Goal: Information Seeking & Learning: Learn about a topic

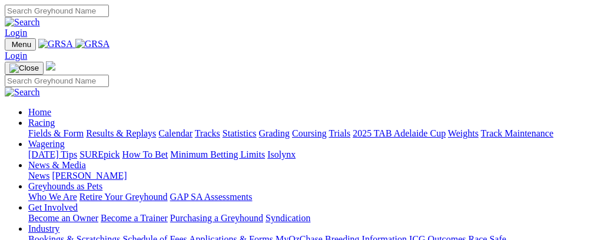
scroll to position [1144, 0]
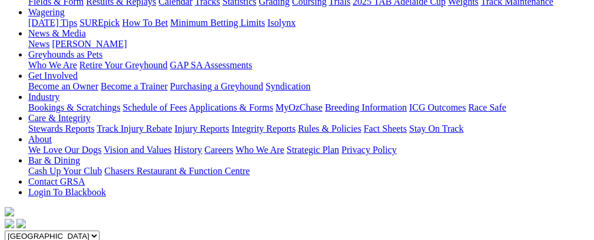
scroll to position [155, 0]
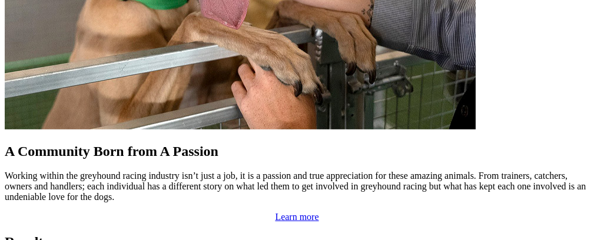
scroll to position [1175, 0]
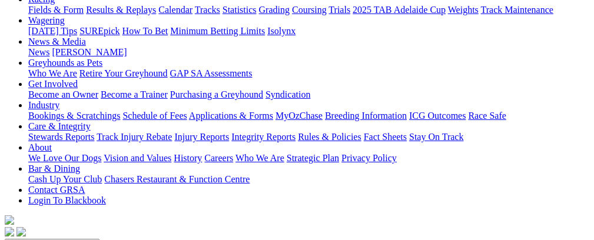
scroll to position [148, 0]
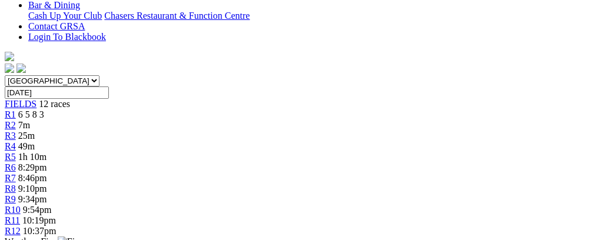
scroll to position [2, 0]
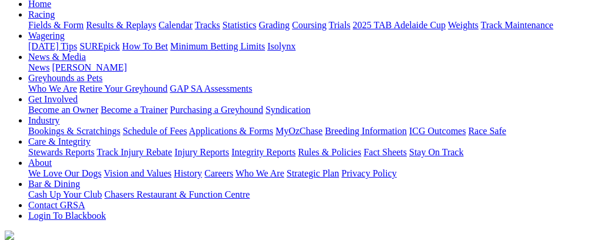
scroll to position [124, 0]
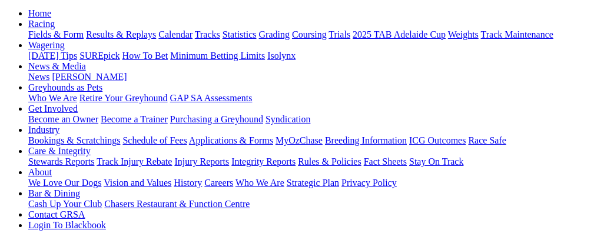
scroll to position [125, 0]
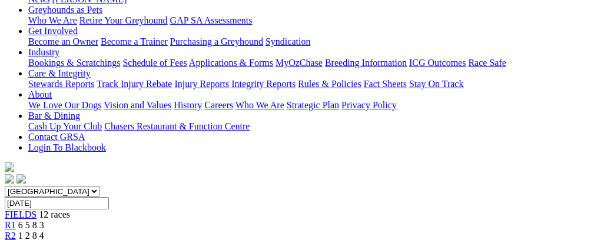
scroll to position [132, 0]
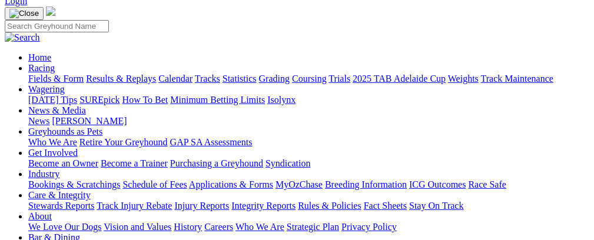
scroll to position [62, 0]
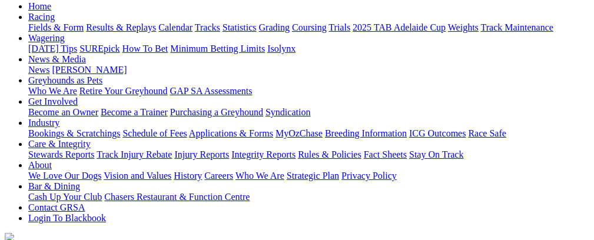
scroll to position [123, 0]
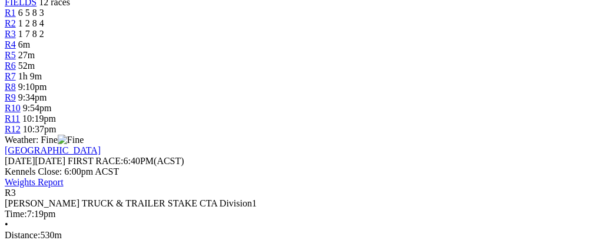
scroll to position [408, 0]
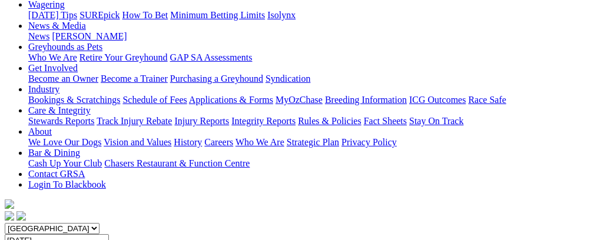
scroll to position [141, 0]
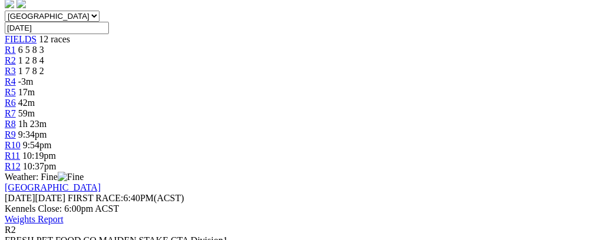
scroll to position [379, 0]
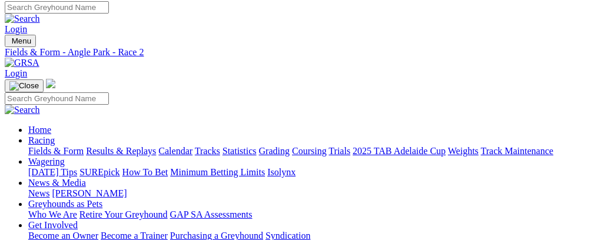
scroll to position [0, 0]
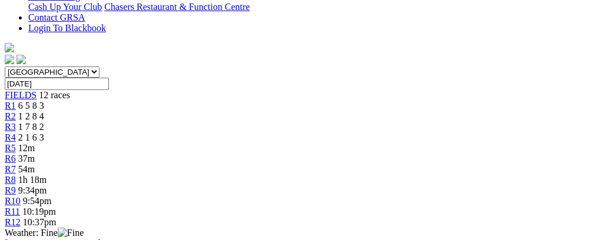
scroll to position [340, 0]
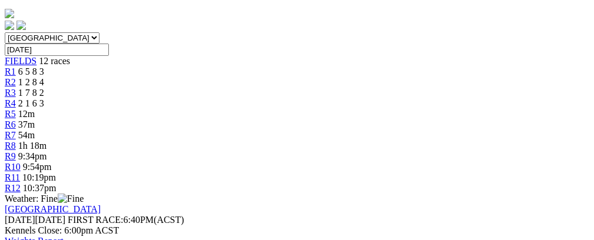
scroll to position [354, 0]
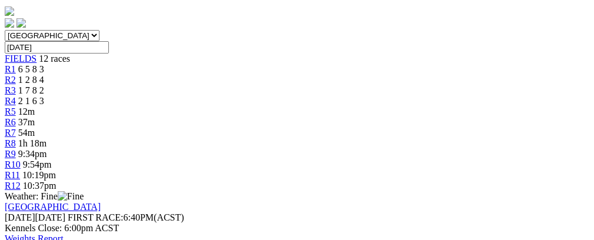
scroll to position [42, 0]
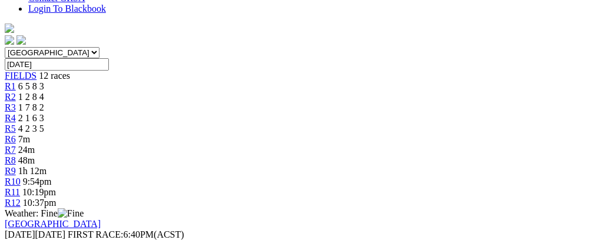
scroll to position [349, 0]
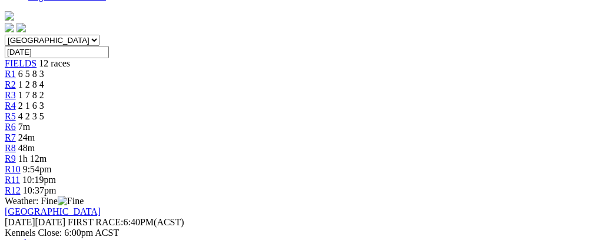
scroll to position [0, 0]
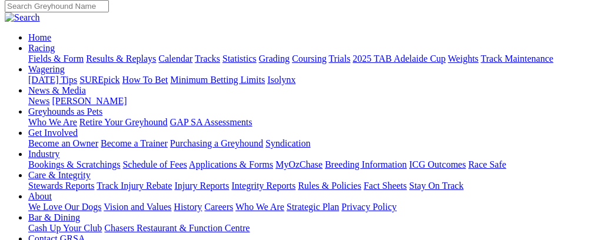
scroll to position [91, 0]
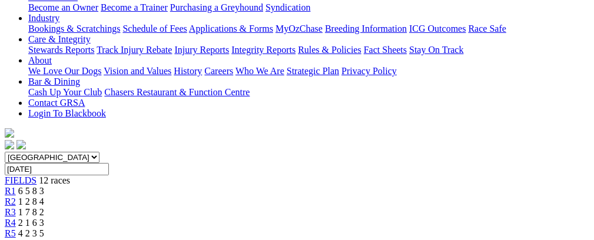
scroll to position [234, 0]
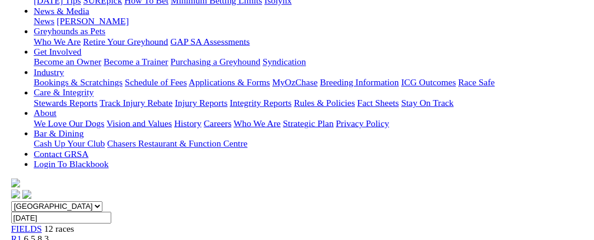
scroll to position [0, 0]
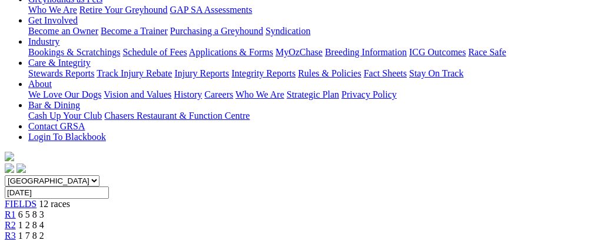
scroll to position [131, 0]
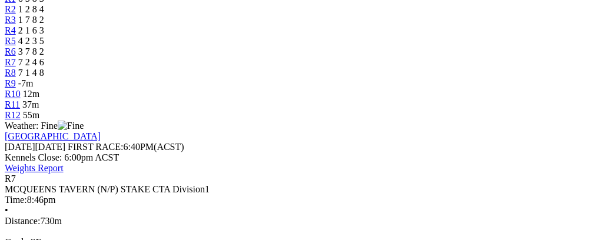
scroll to position [332, 0]
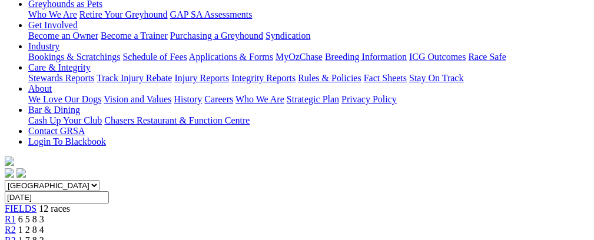
scroll to position [88, 0]
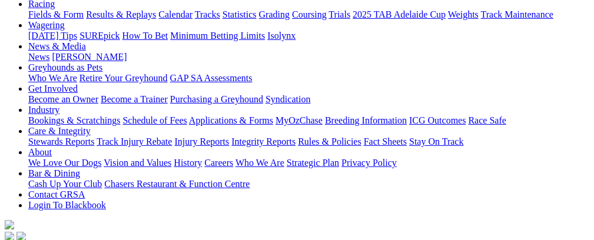
scroll to position [125, 0]
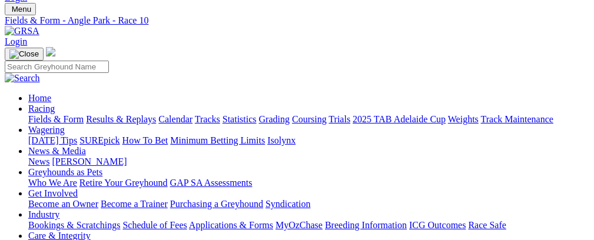
scroll to position [39, 0]
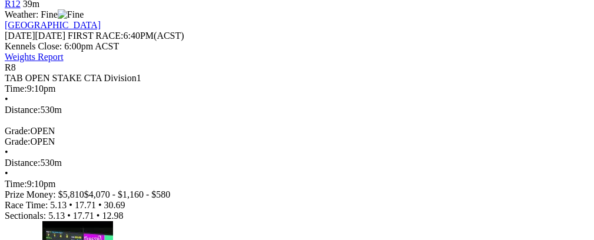
scroll to position [564, 0]
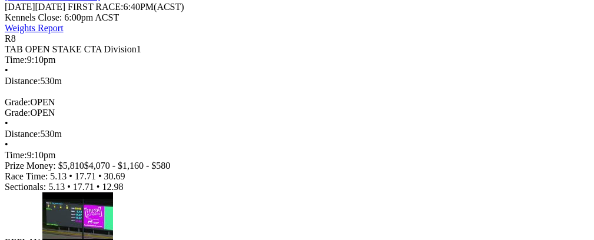
drag, startPoint x: 515, startPoint y: 82, endPoint x: 561, endPoint y: 53, distance: 54.7
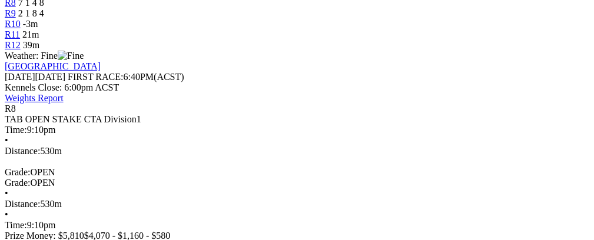
scroll to position [512, 0]
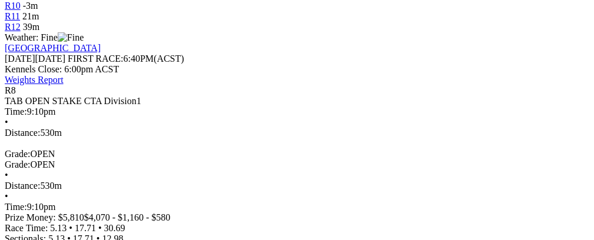
drag, startPoint x: 409, startPoint y: 184, endPoint x: 433, endPoint y: 170, distance: 27.4
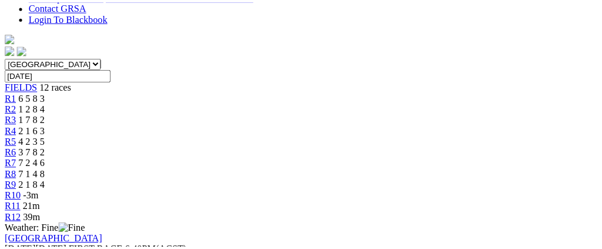
scroll to position [324, 0]
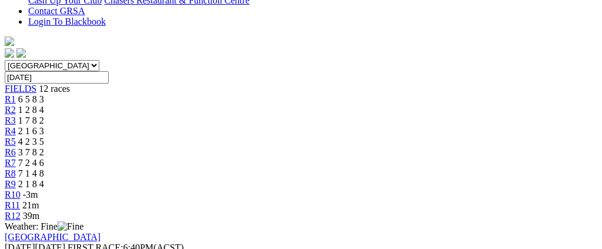
scroll to position [8, 0]
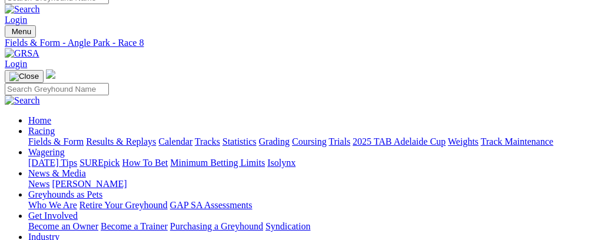
scroll to position [6, 0]
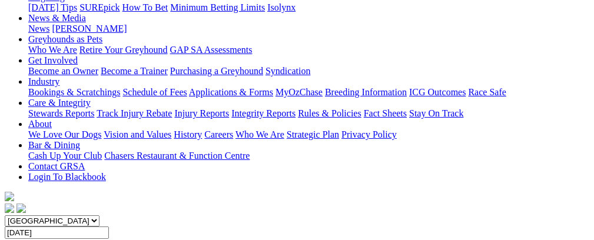
scroll to position [164, 0]
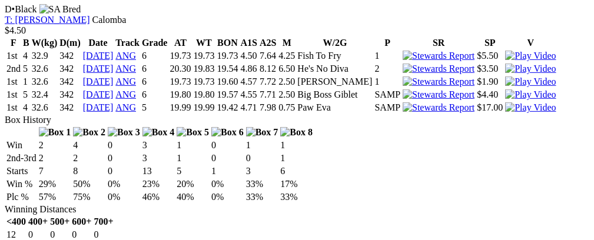
scroll to position [1173, 0]
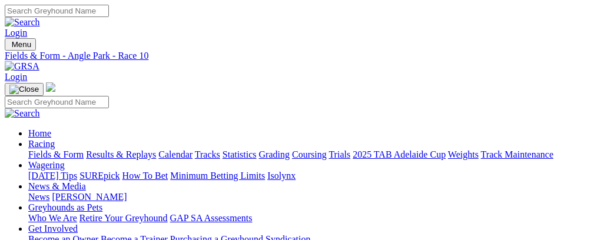
scroll to position [28, 0]
